Goal: Complete application form

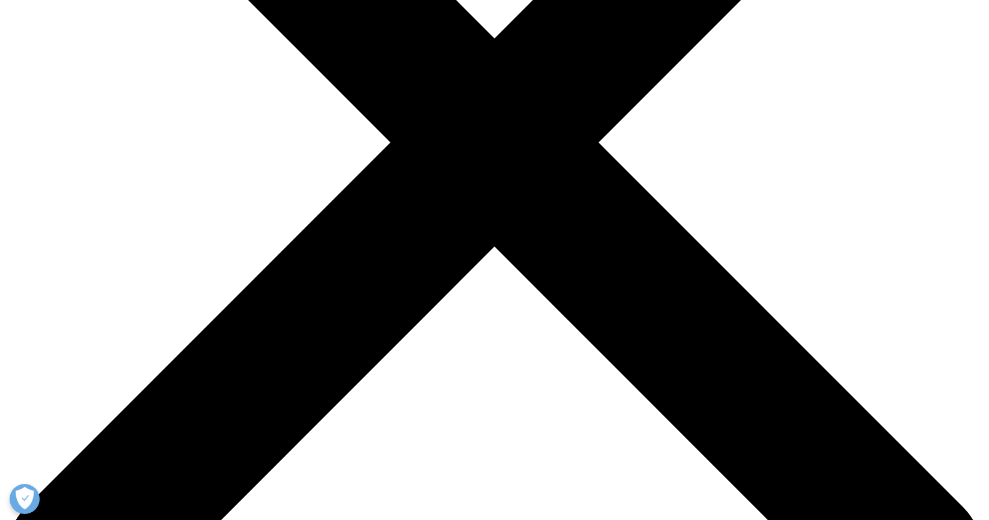
scroll to position [415, 0]
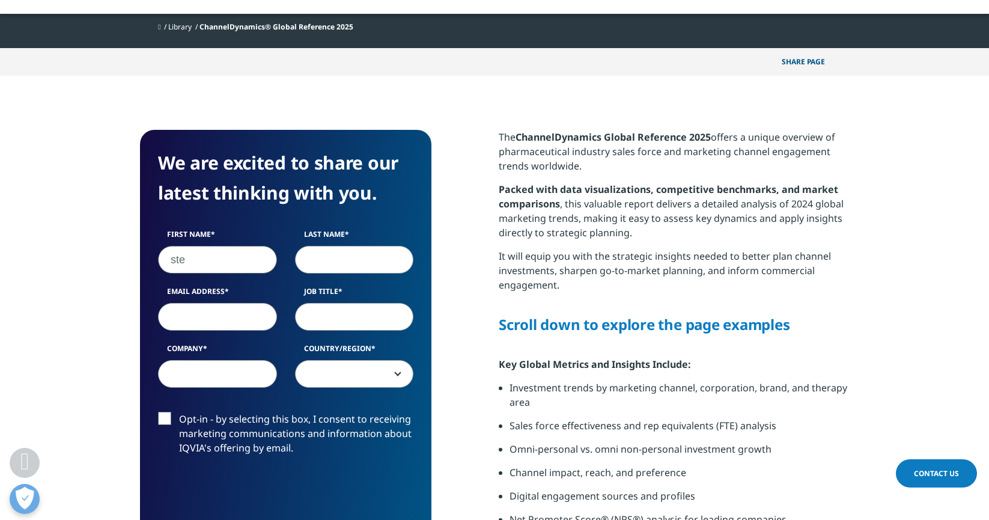
type input "[PERSON_NAME]"
type input "Crow"
type input "[EMAIL_ADDRESS][DOMAIN_NAME]"
select select "[GEOGRAPHIC_DATA]"
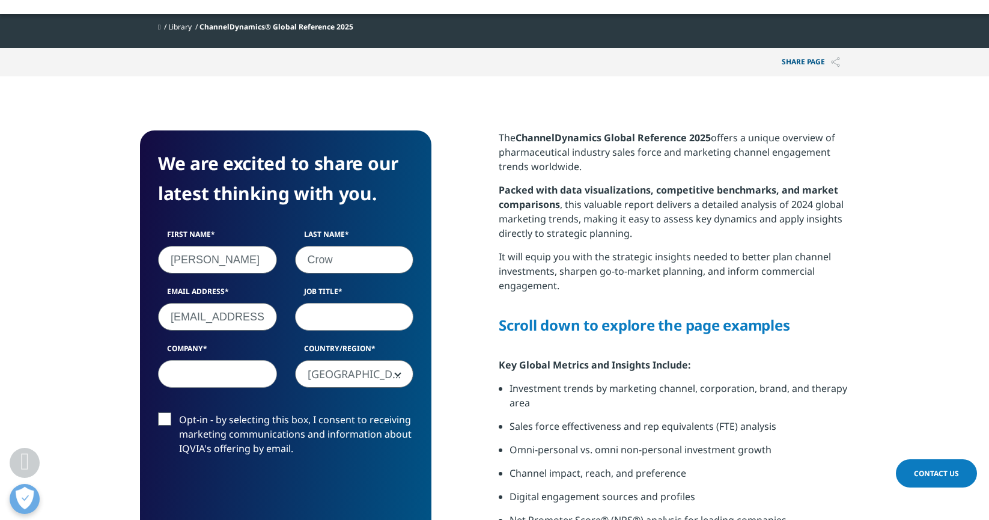
click at [329, 314] on input "Job Title" at bounding box center [354, 317] width 119 height 28
type input "marcom"
click at [213, 379] on input "Company" at bounding box center [217, 374] width 119 height 28
type input "self"
click at [255, 418] on label "Opt-in - by selecting this box, I consent to receiving marketing communications…" at bounding box center [285, 437] width 255 height 50
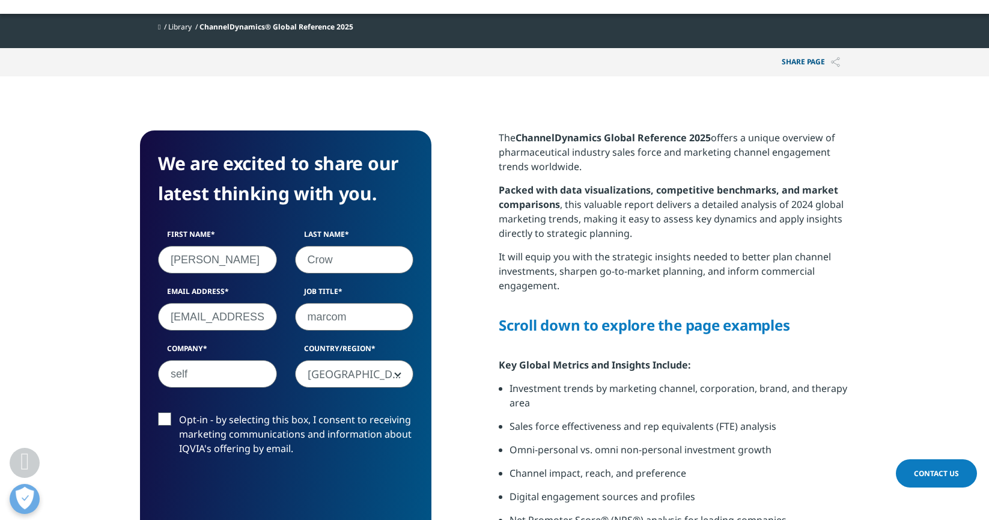
click at [179, 412] on input "Opt-in - by selecting this box, I consent to receiving marketing communications…" at bounding box center [179, 412] width 0 height 0
click at [165, 420] on label "Opt-in - by selecting this box, I consent to receiving marketing communications…" at bounding box center [285, 437] width 255 height 50
click at [179, 412] on input "Opt-in - by selecting this box, I consent to receiving marketing communications…" at bounding box center [179, 412] width 0 height 0
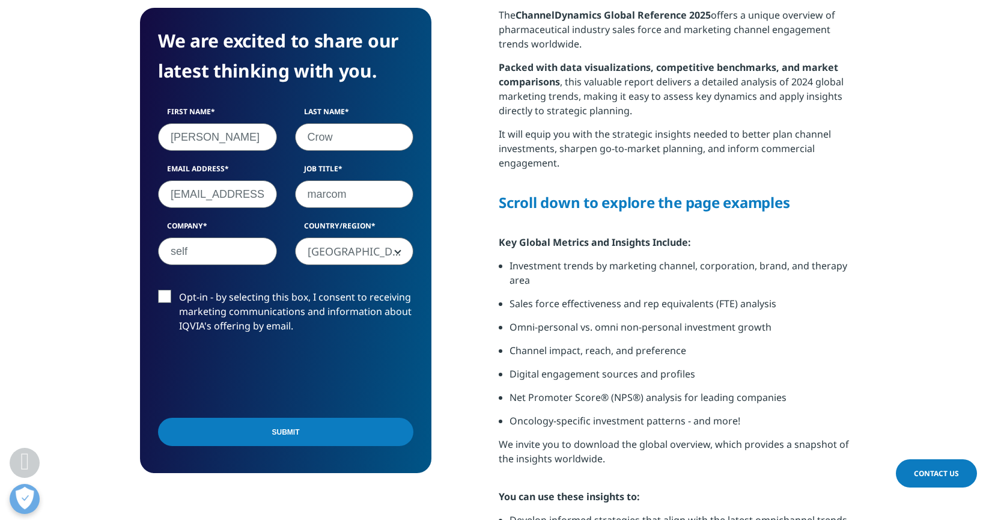
scroll to position [465, 291]
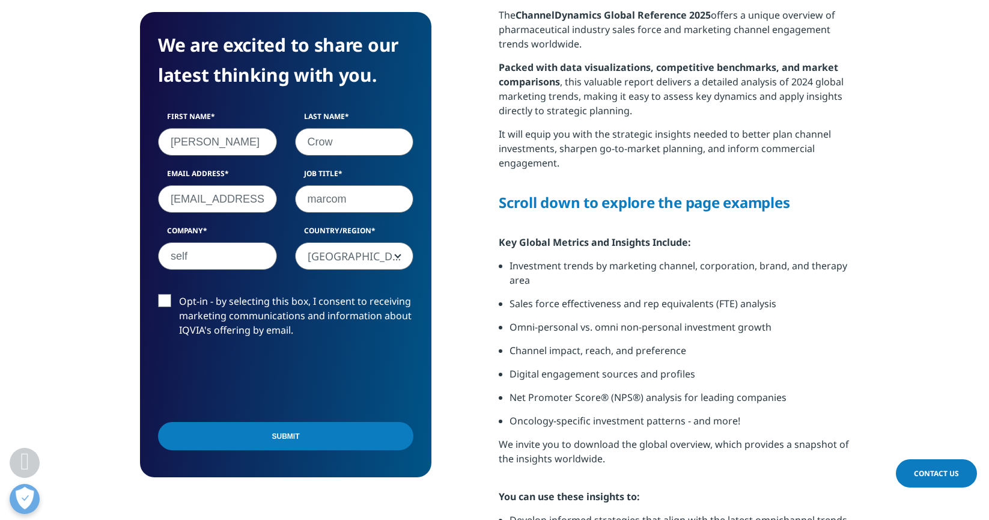
click at [288, 434] on input "Submit" at bounding box center [285, 436] width 255 height 28
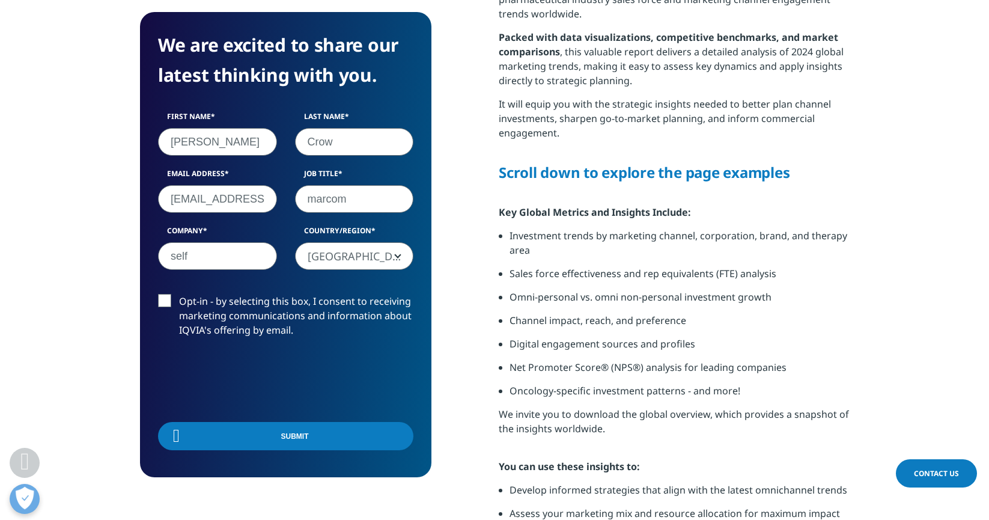
scroll to position [94, 291]
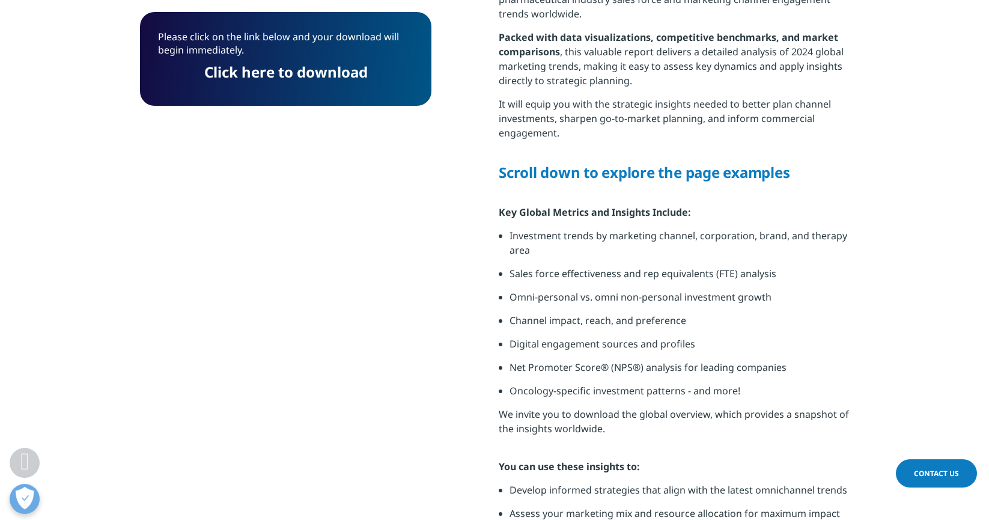
click at [254, 76] on link "Click here to download" at bounding box center [285, 72] width 163 height 20
